Goal: Task Accomplishment & Management: Complete application form

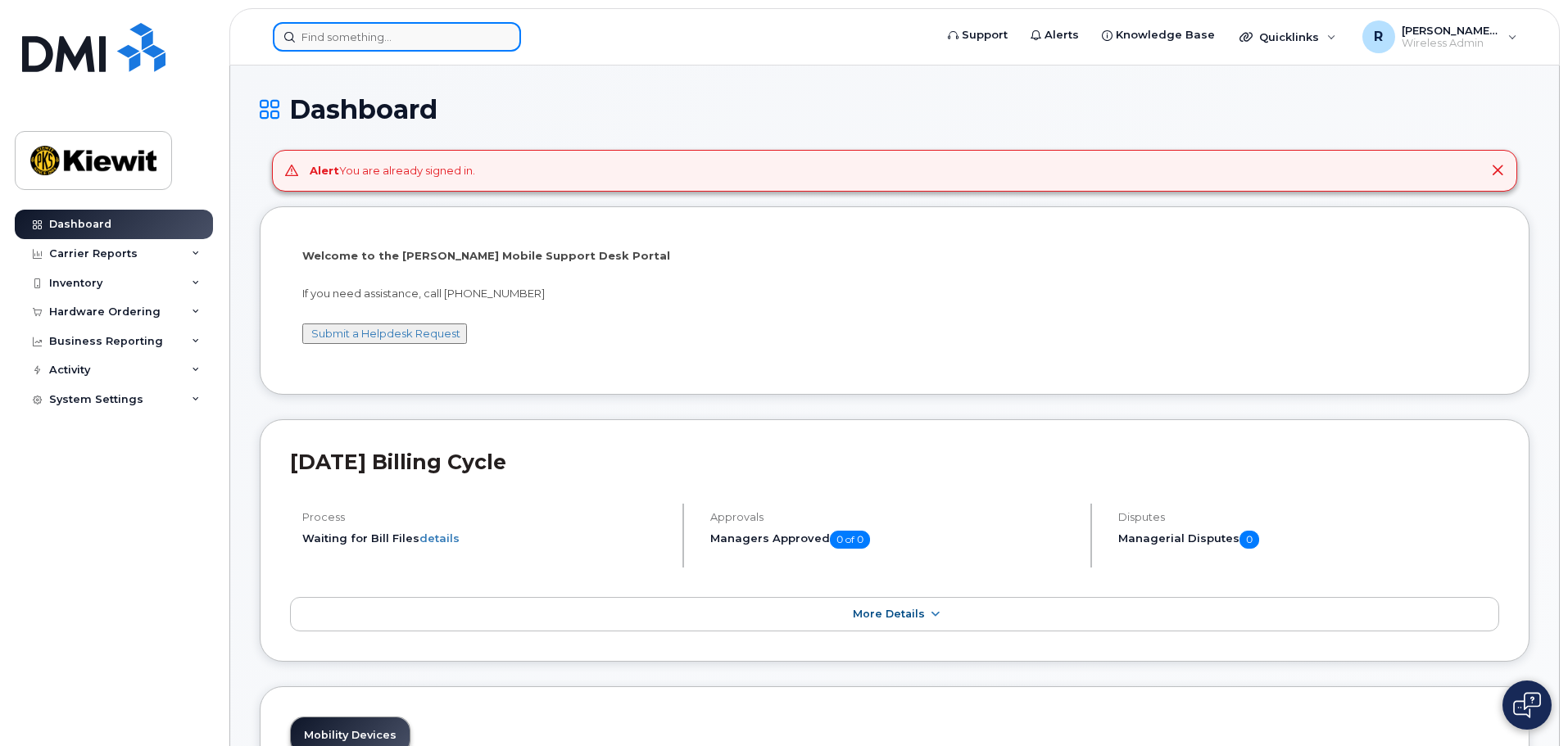
click at [343, 34] on input at bounding box center [397, 37] width 248 height 30
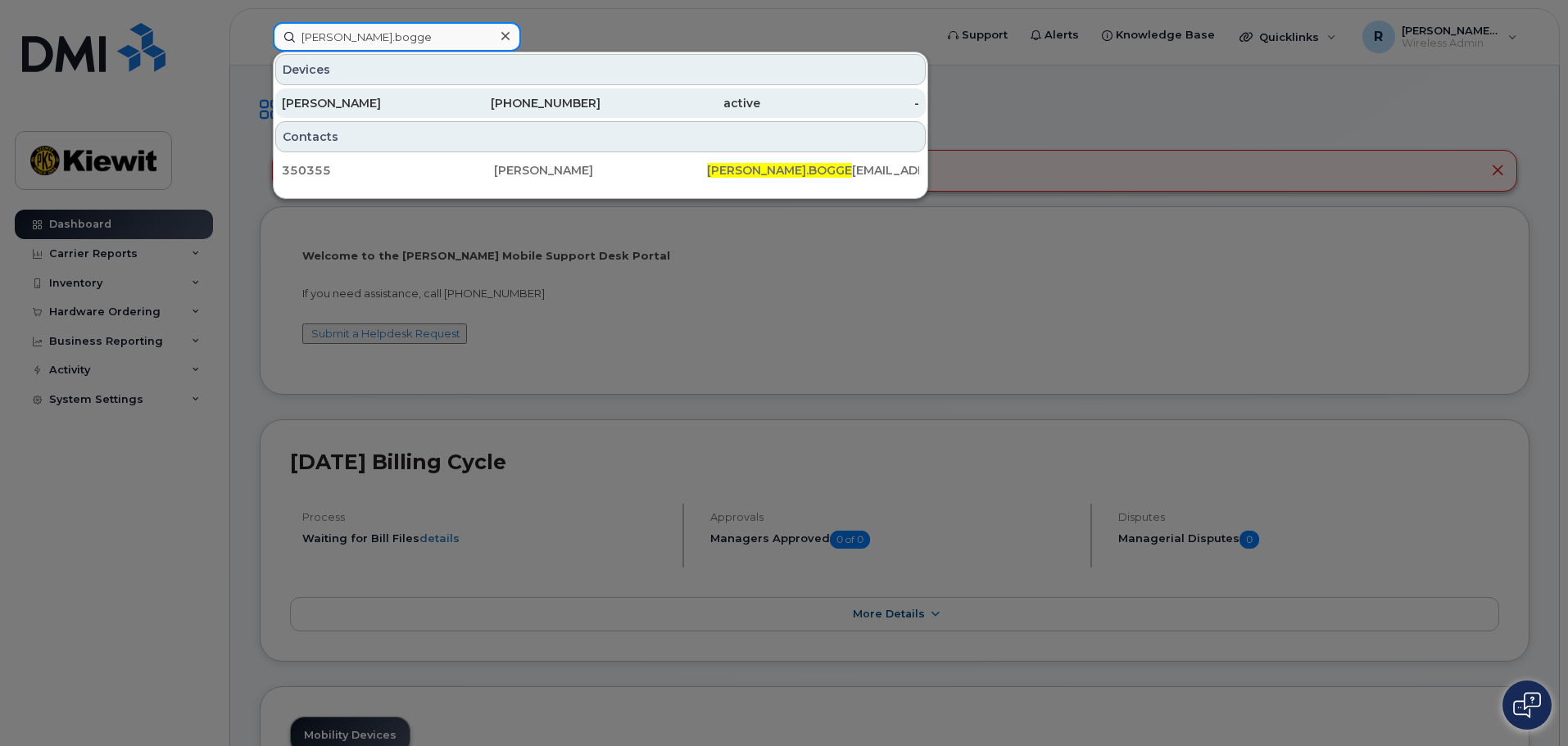
type input "nathan.bogge"
click at [396, 108] on div "[PERSON_NAME]" at bounding box center [361, 103] width 160 height 17
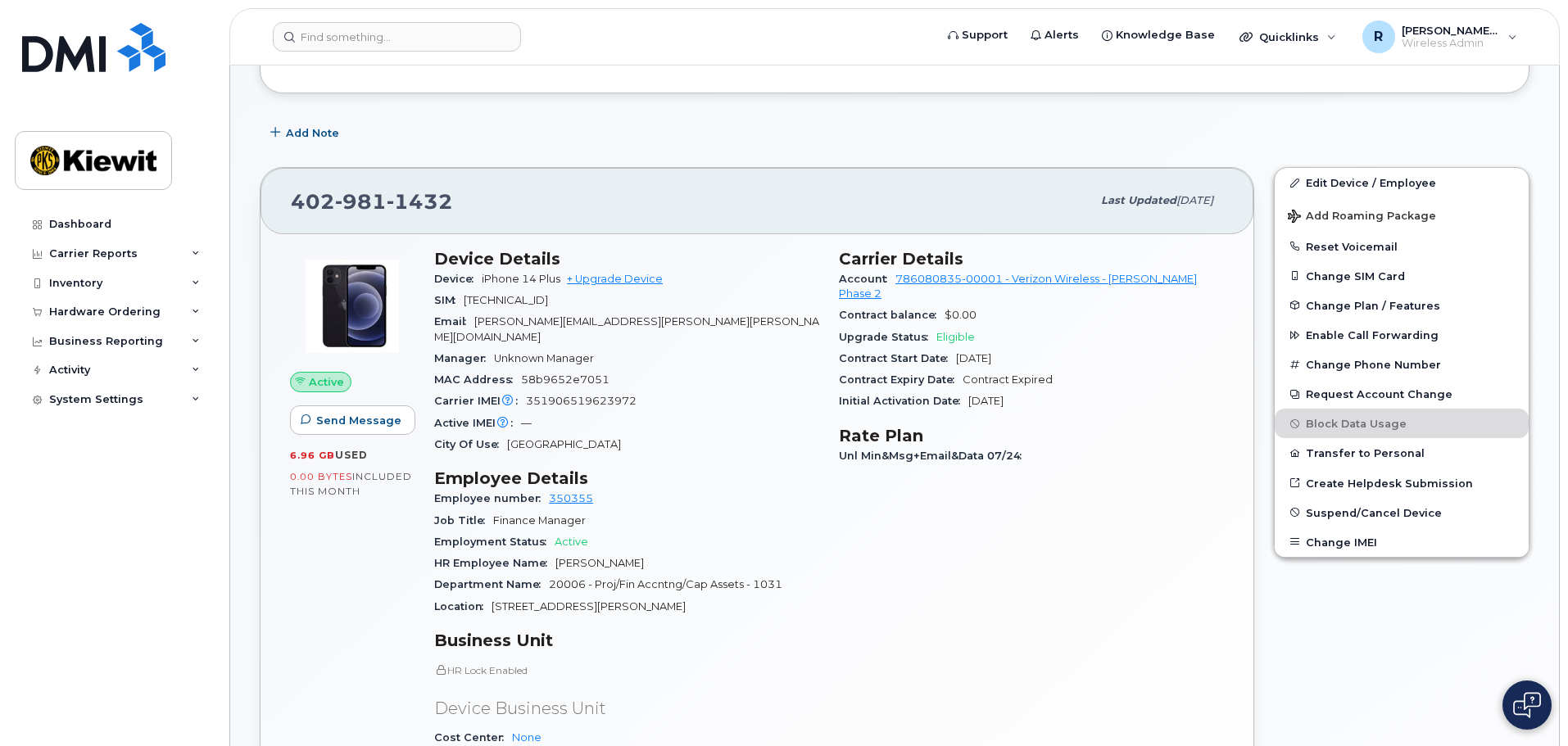
scroll to position [246, 0]
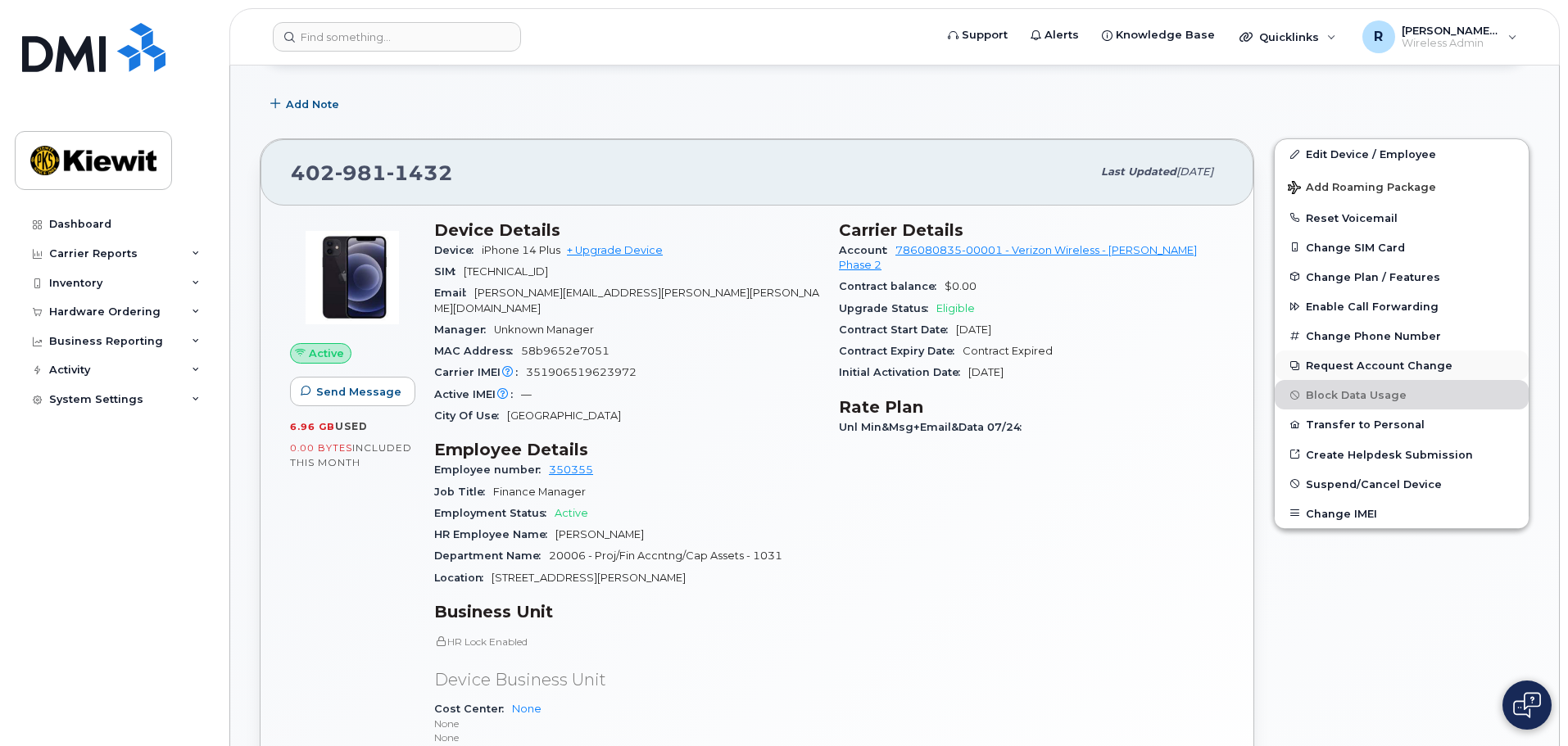
click at [1310, 369] on button "Request Account Change" at bounding box center [1401, 366] width 254 height 30
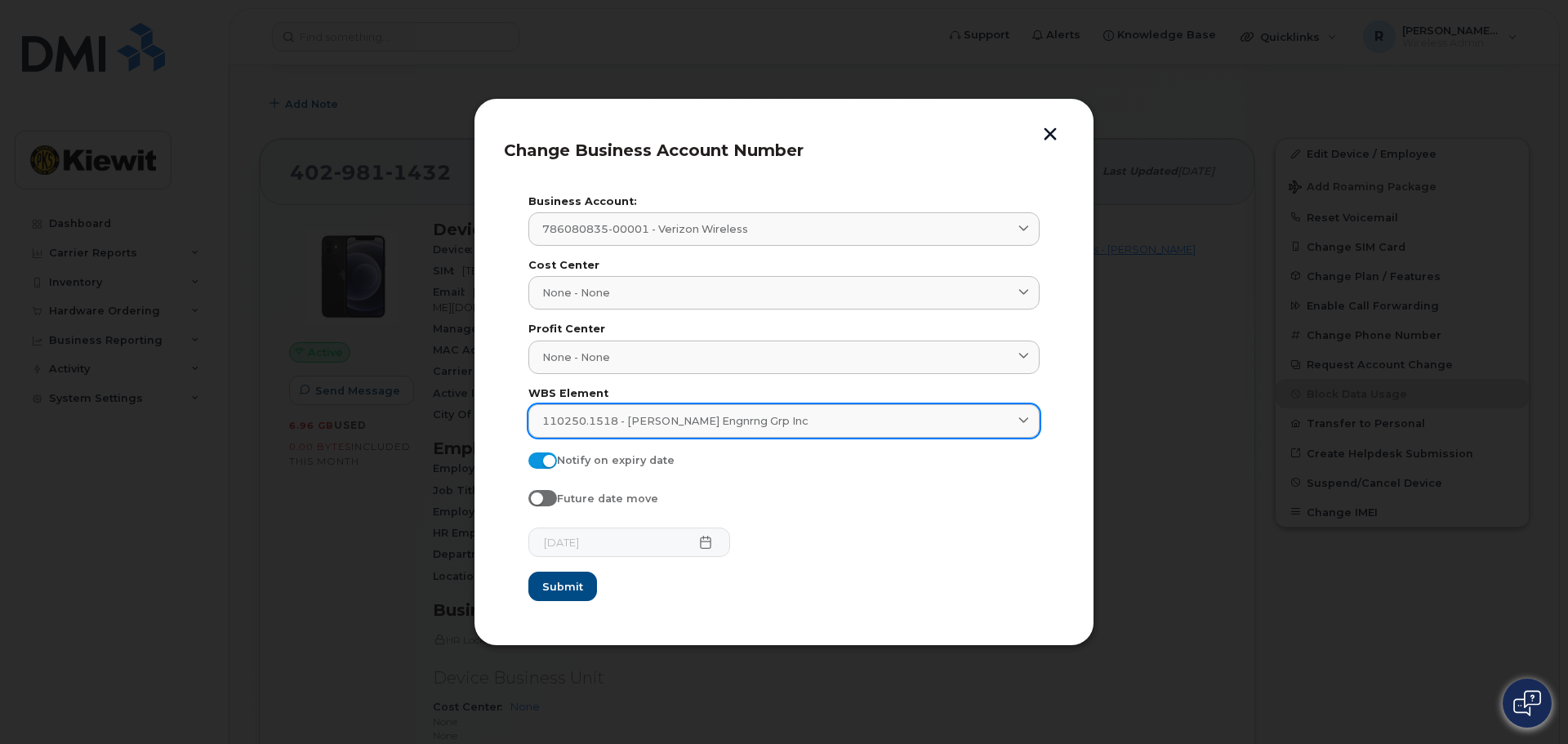
click at [873, 415] on div "110250.1518 - [PERSON_NAME] Engnrng Grp Inc" at bounding box center [784, 421] width 483 height 16
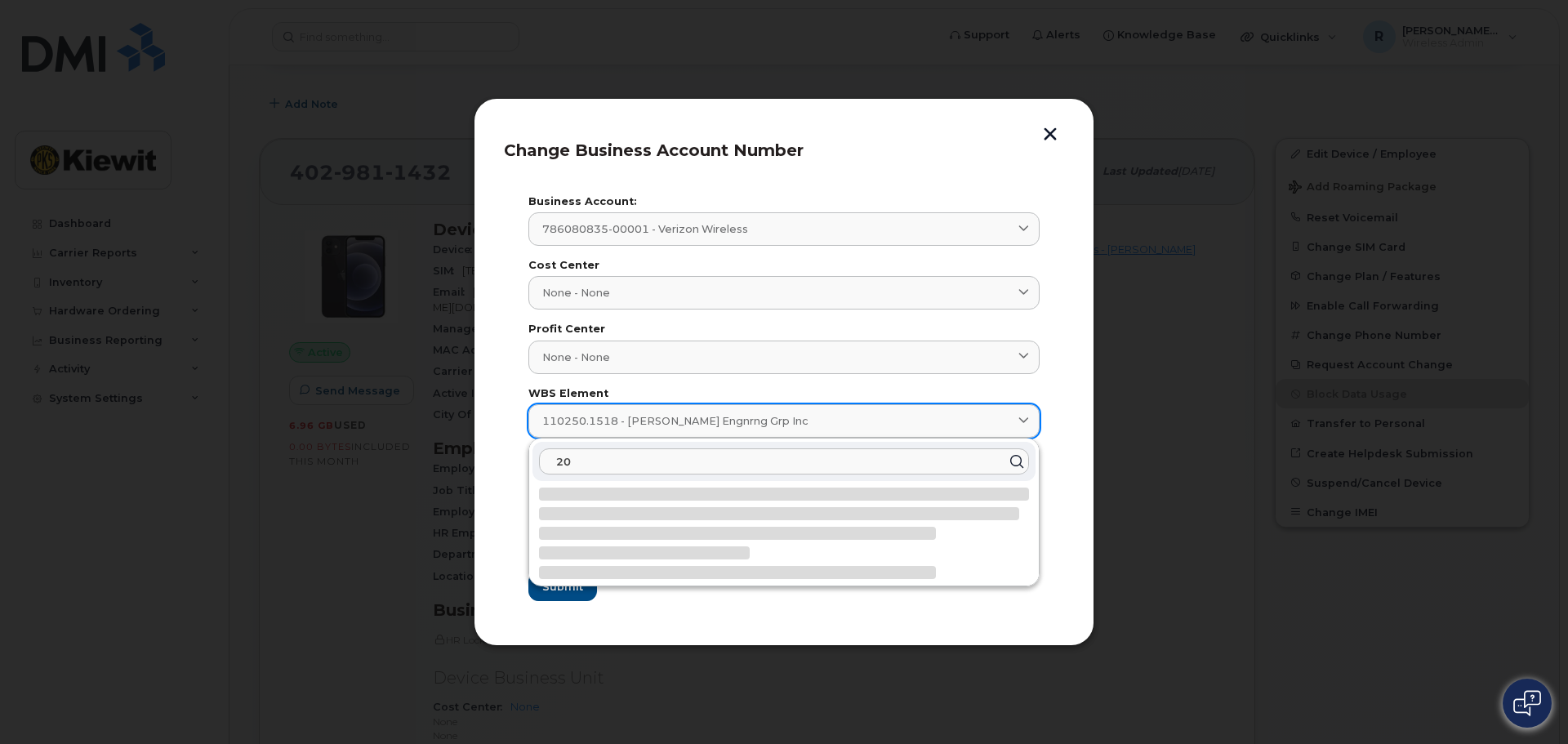
type input "2"
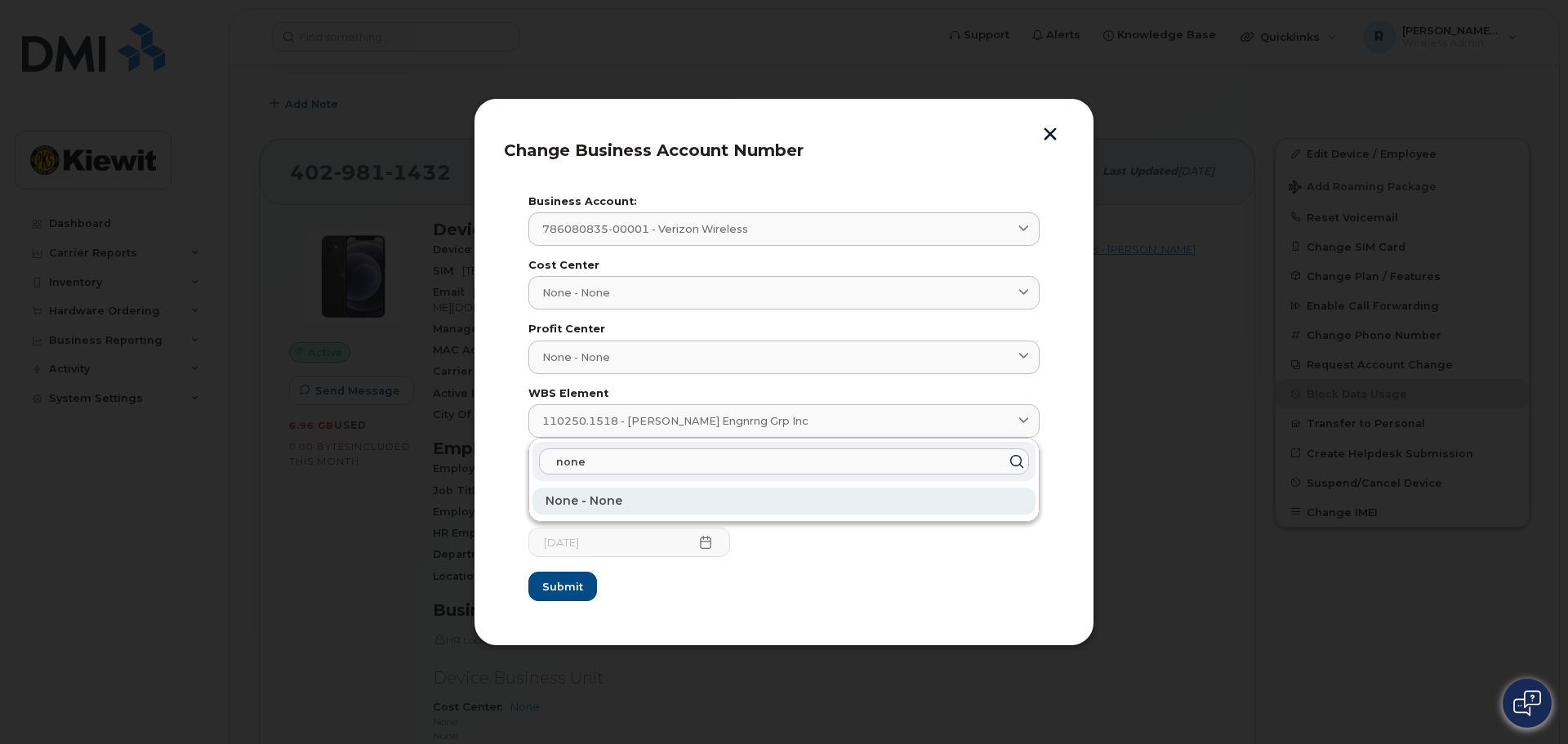
type input "none"
click at [709, 502] on div "None - None" at bounding box center [784, 501] width 503 height 27
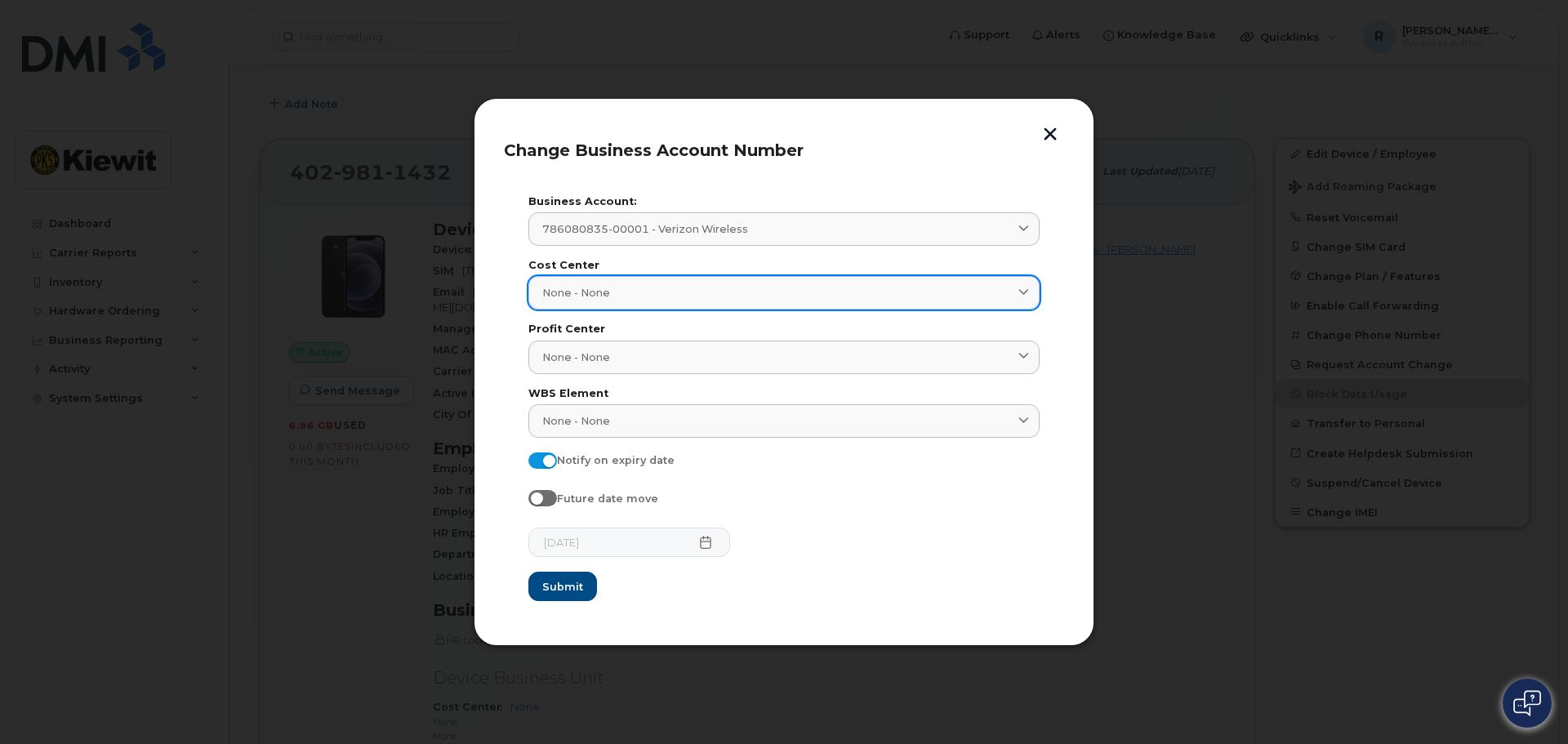
click at [647, 292] on div "None - None" at bounding box center [784, 293] width 483 height 16
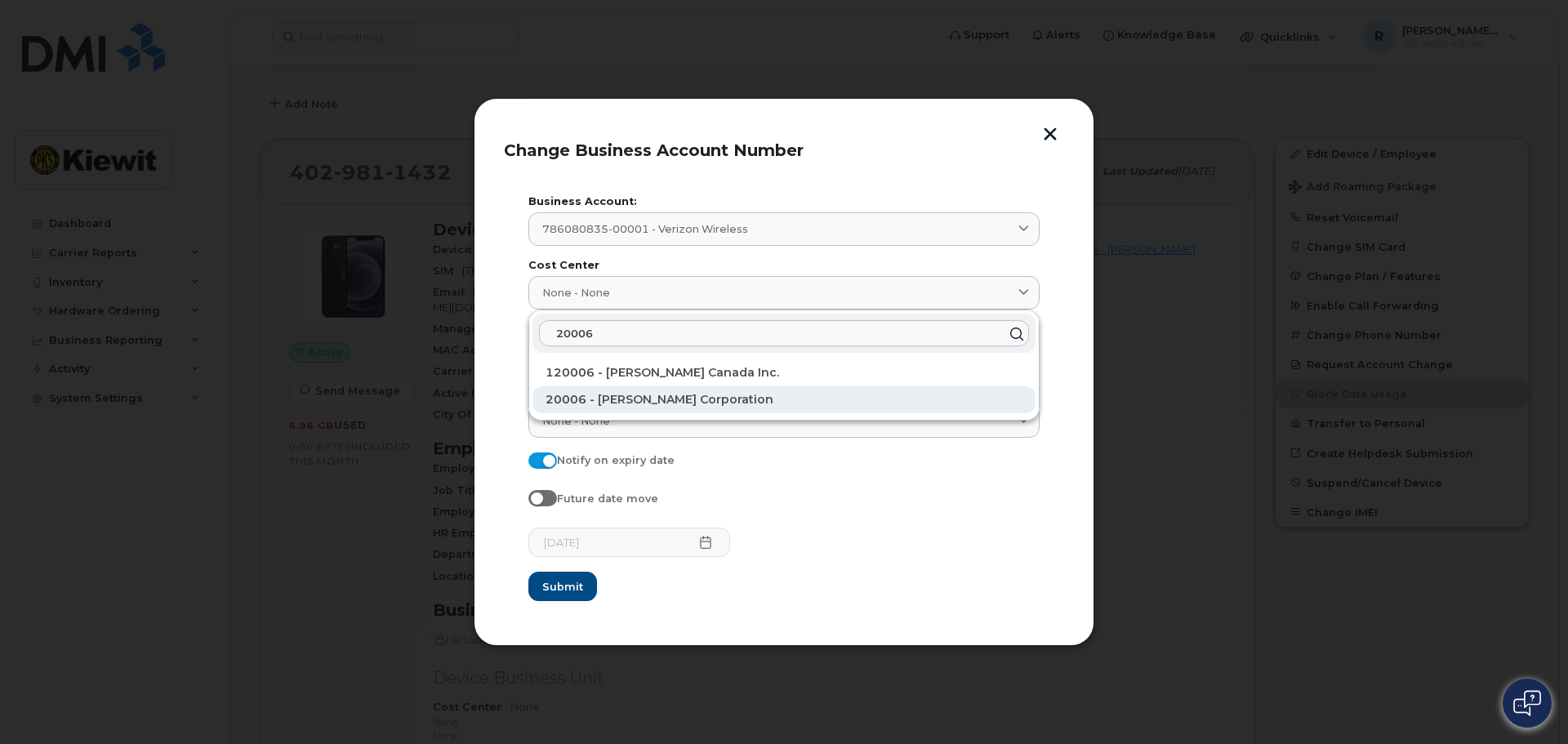
type input "20006"
click at [626, 397] on span "20006 - [PERSON_NAME] Corporation" at bounding box center [659, 399] width 228 height 15
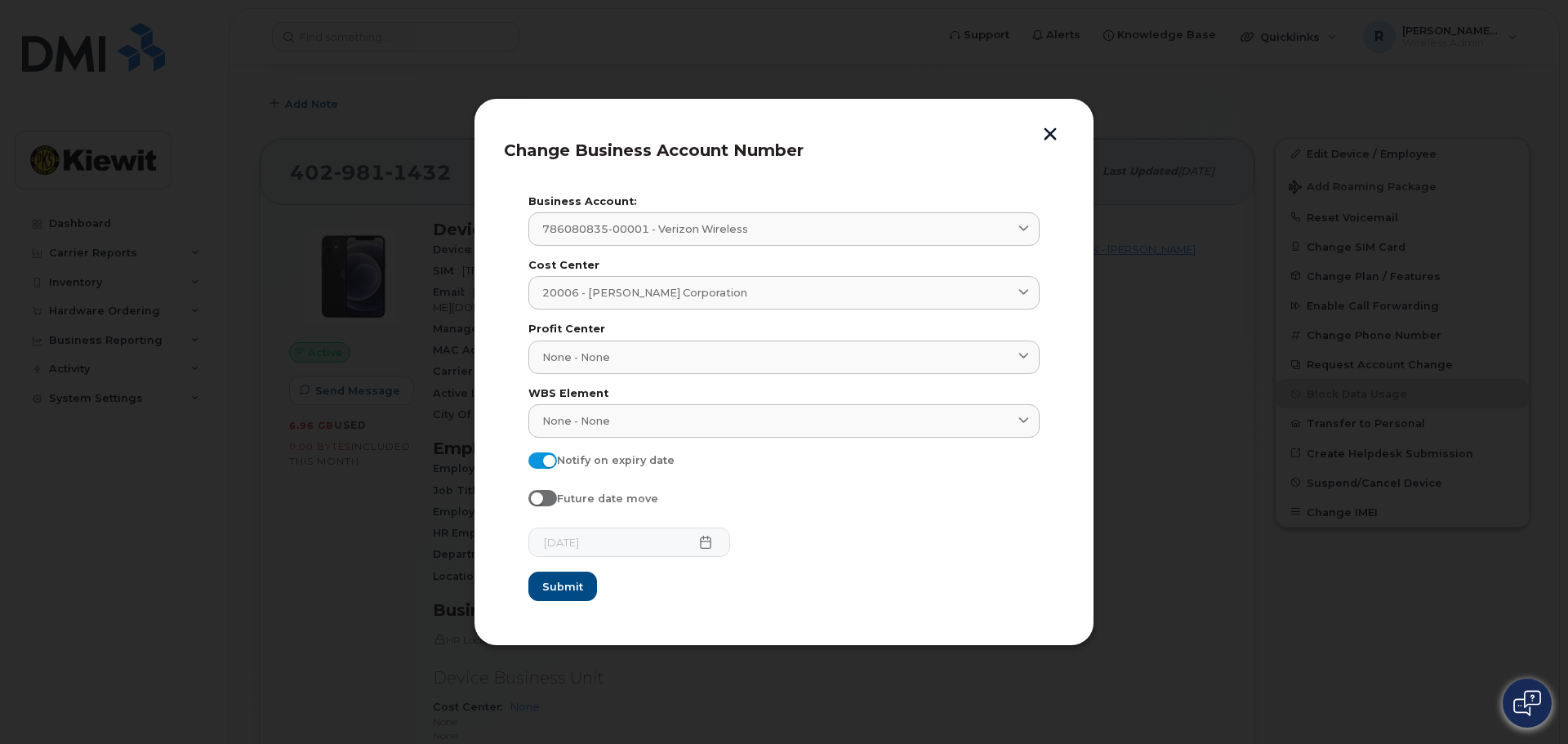
click at [775, 495] on div "Future date move" at bounding box center [784, 502] width 511 height 23
click at [1055, 133] on button "button" at bounding box center [1051, 136] width 24 height 17
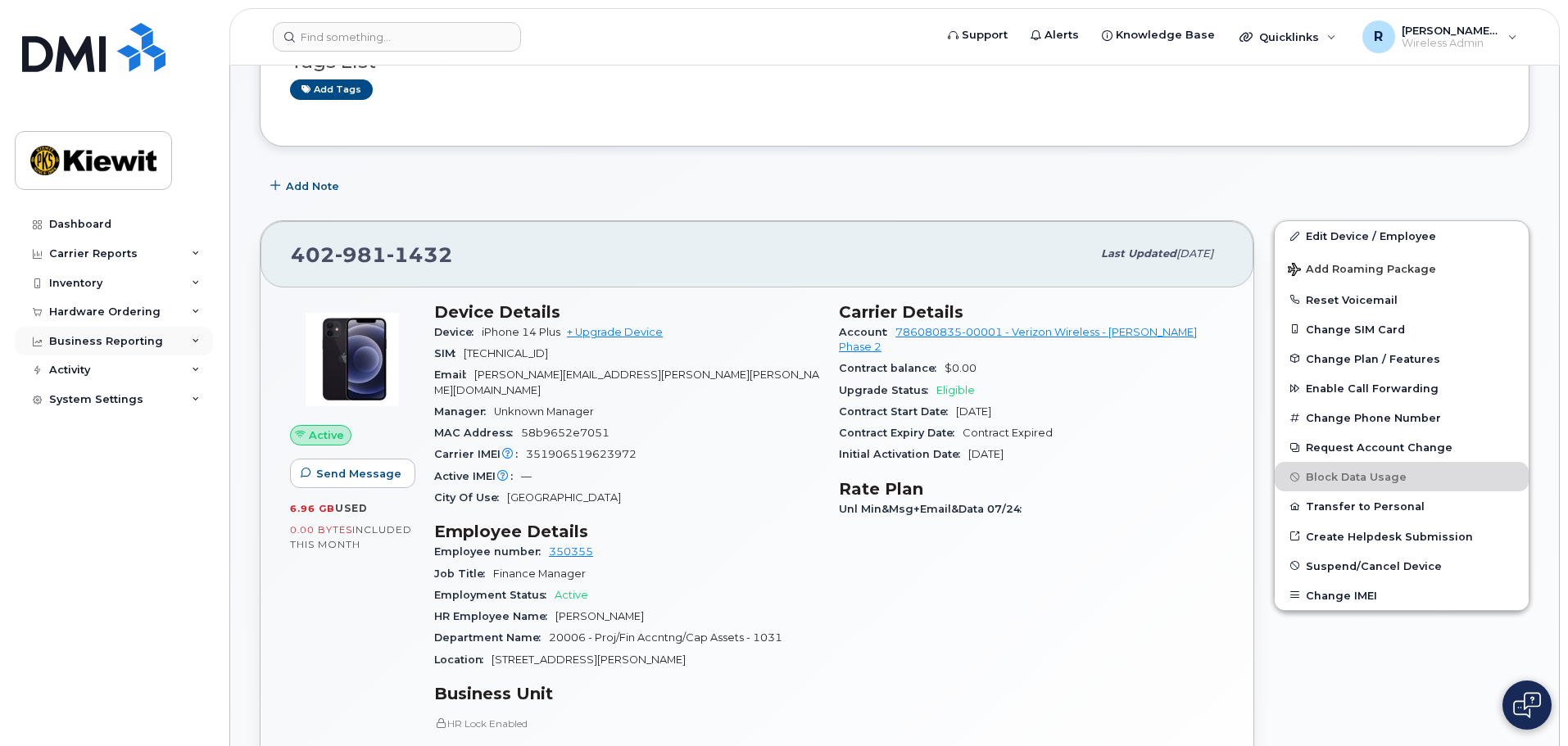
scroll to position [0, 0]
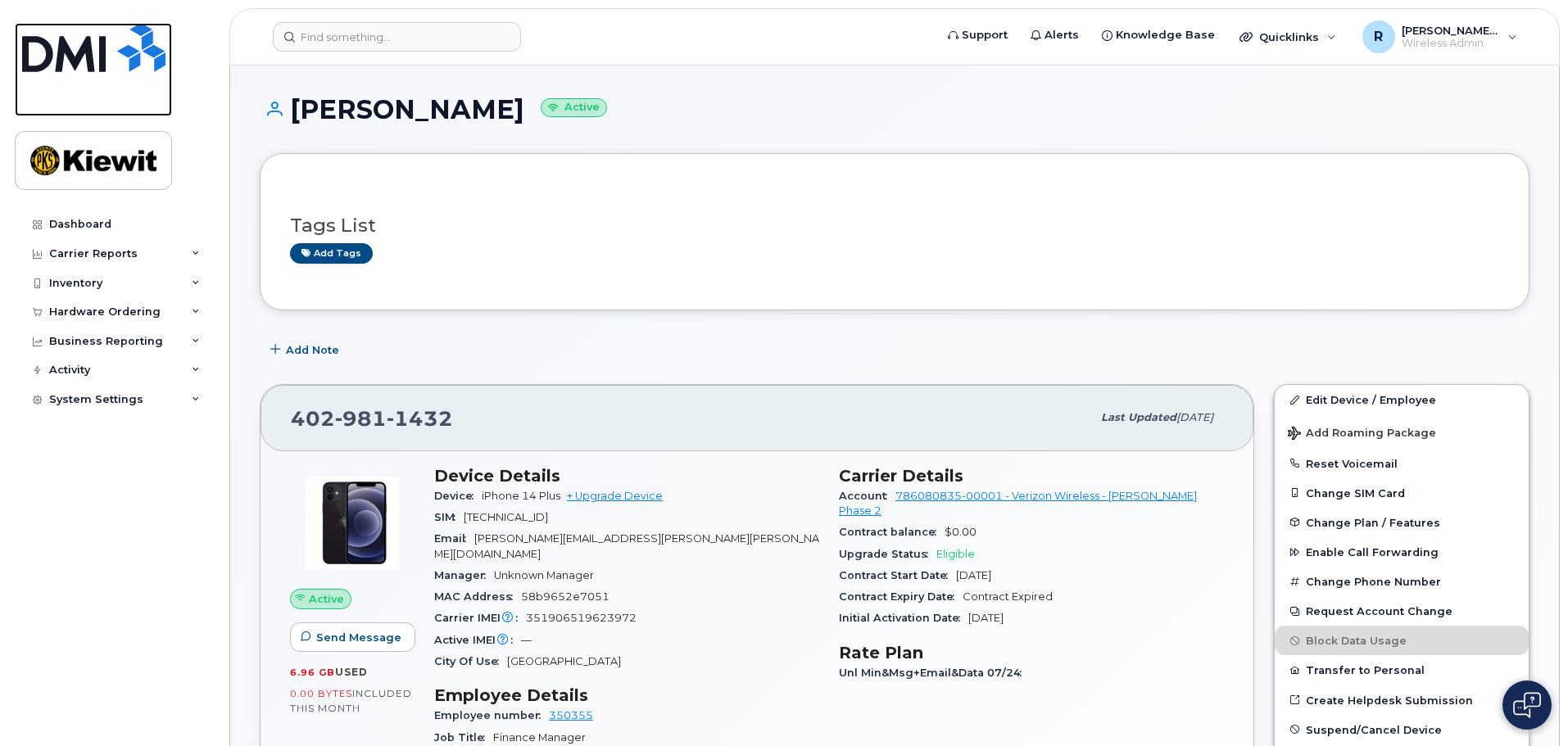
click at [71, 38] on img at bounding box center [94, 47] width 144 height 49
